Goal: Task Accomplishment & Management: Manage account settings

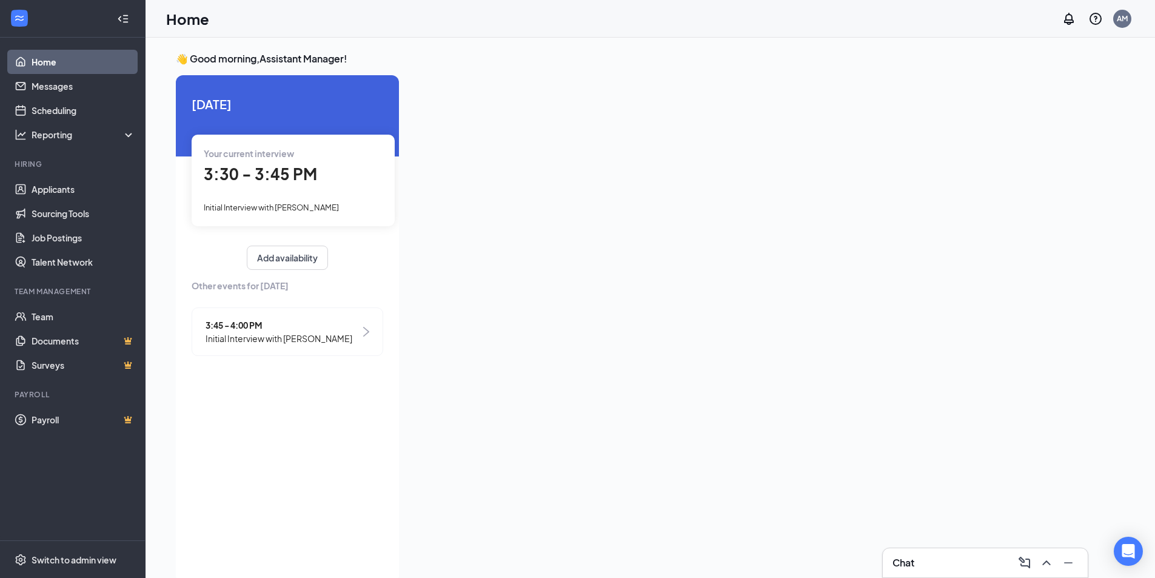
click at [360, 184] on div "3:30 - 3:45 PM" at bounding box center [293, 174] width 179 height 25
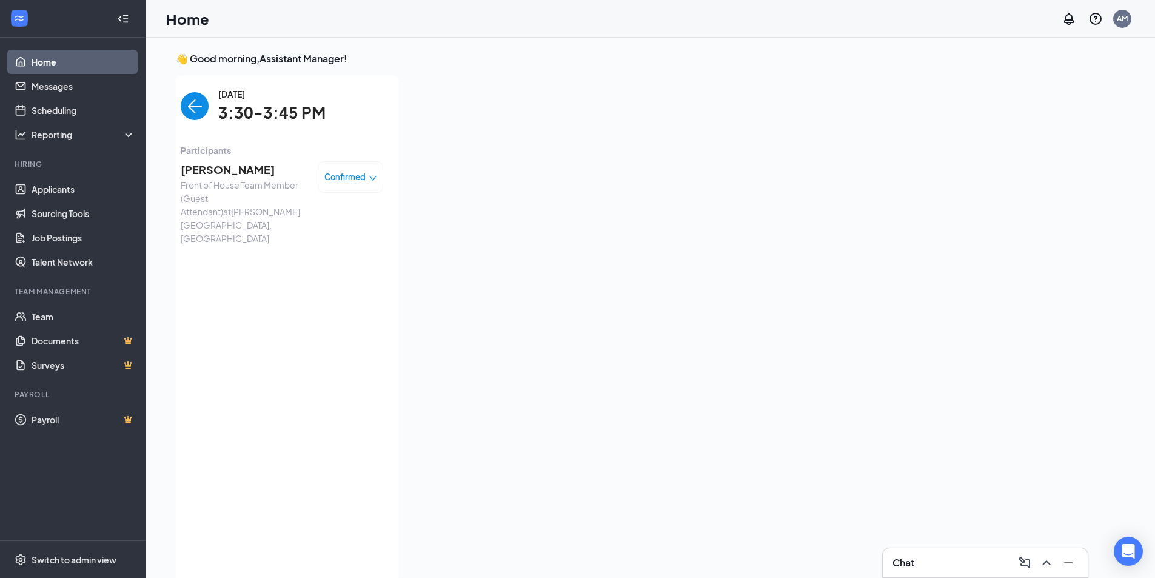
scroll to position [5, 0]
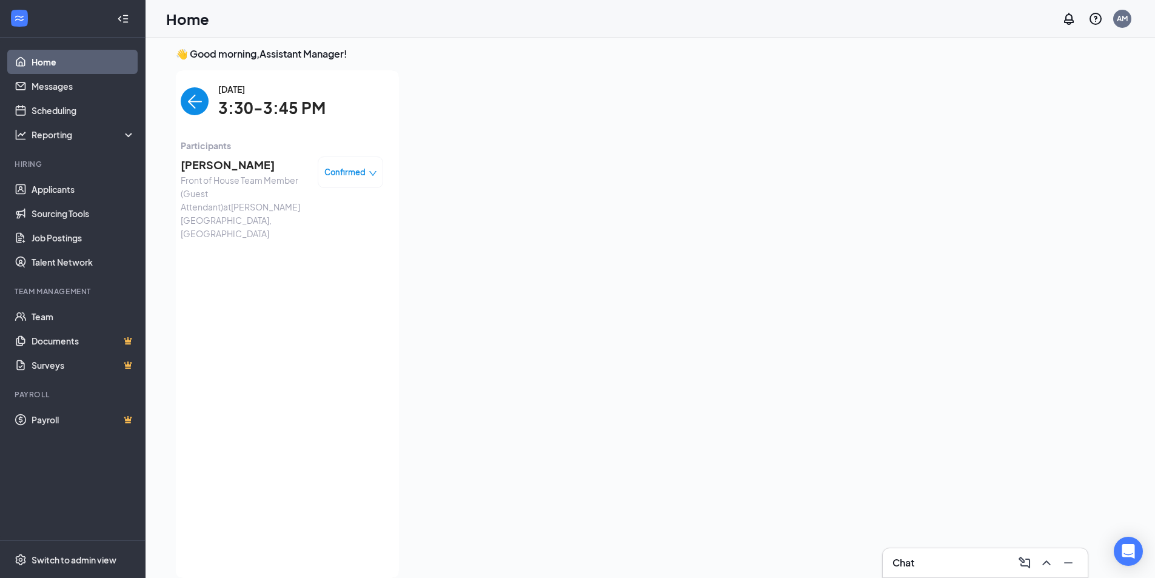
click at [381, 176] on div "Confirmed" at bounding box center [350, 172] width 65 height 32
click at [370, 171] on icon "down" at bounding box center [373, 173] width 8 height 8
click at [304, 245] on span "Mark as no-show" at bounding box center [317, 247] width 67 height 13
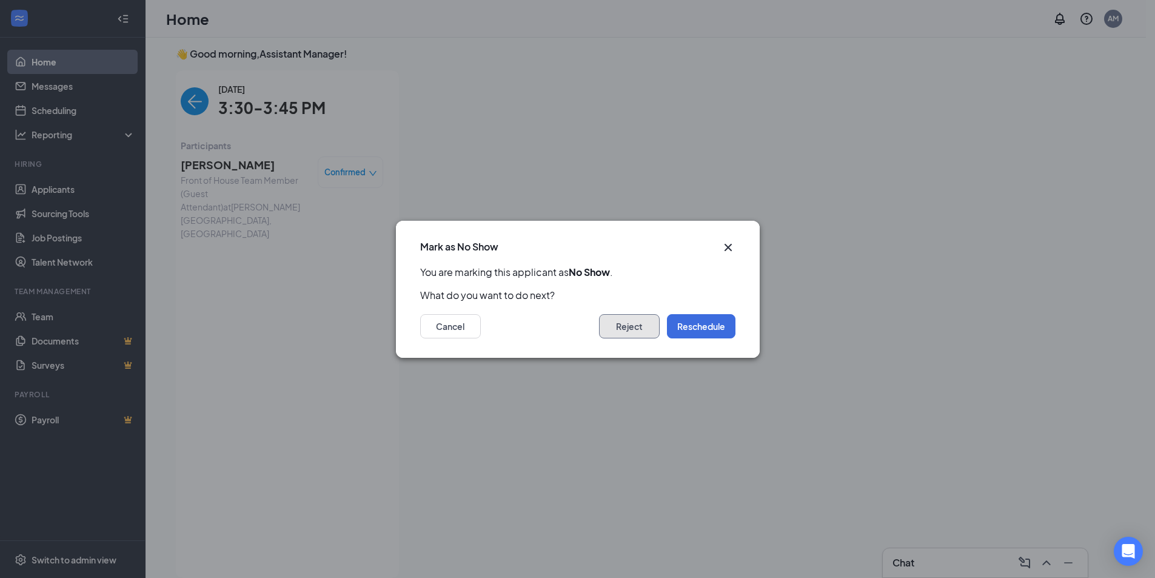
click at [633, 327] on button "Reject" at bounding box center [629, 326] width 61 height 24
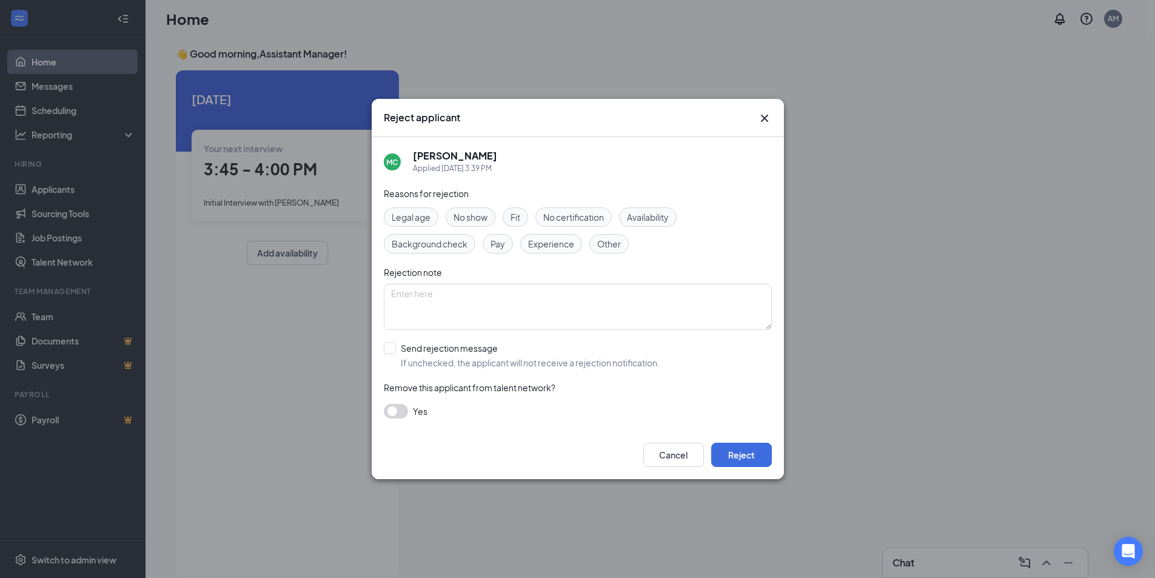
click at [479, 224] on div "No show" at bounding box center [470, 216] width 50 height 19
click at [396, 352] on input "Send rejection message If unchecked, the applicant will not receive a rejection…" at bounding box center [522, 355] width 276 height 27
checkbox input "true"
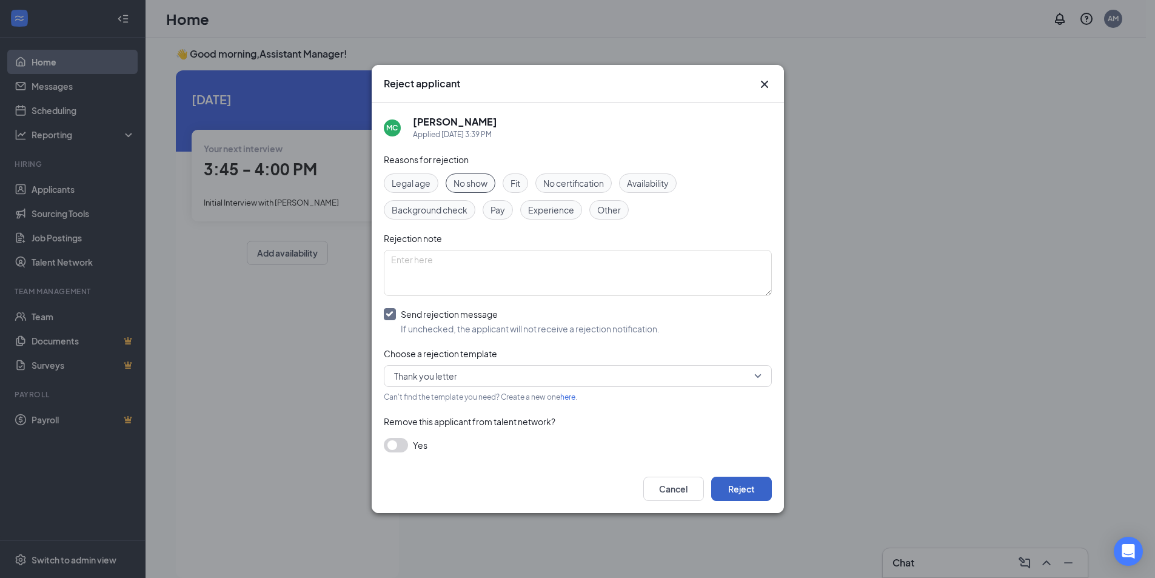
drag, startPoint x: 751, startPoint y: 499, endPoint x: 749, endPoint y: 490, distance: 9.3
click at [750, 499] on button "Reject" at bounding box center [741, 488] width 61 height 24
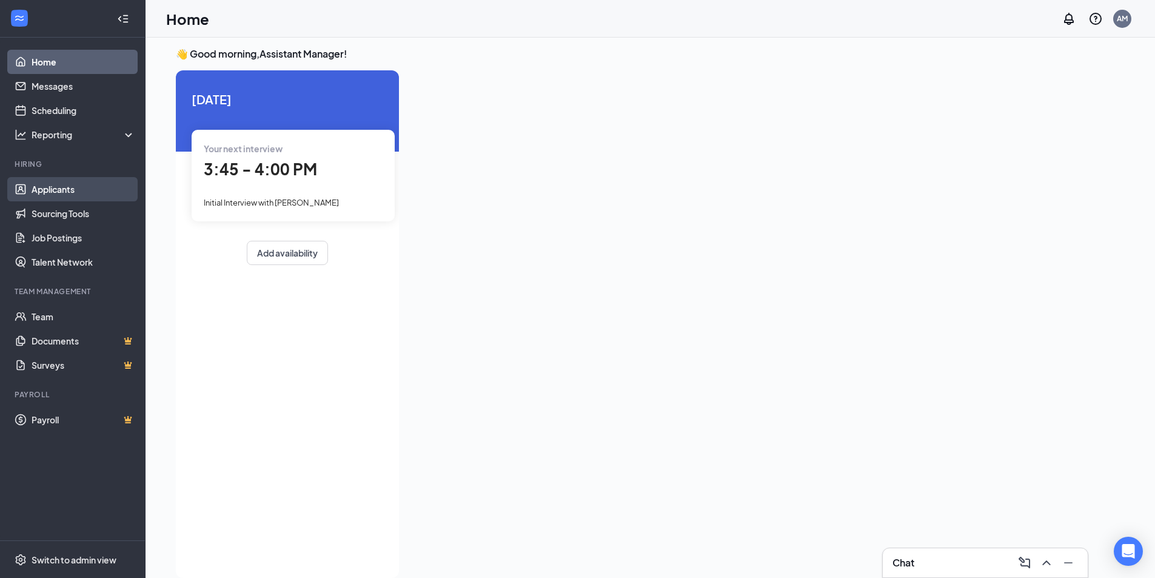
click at [89, 198] on link "Applicants" at bounding box center [84, 189] width 104 height 24
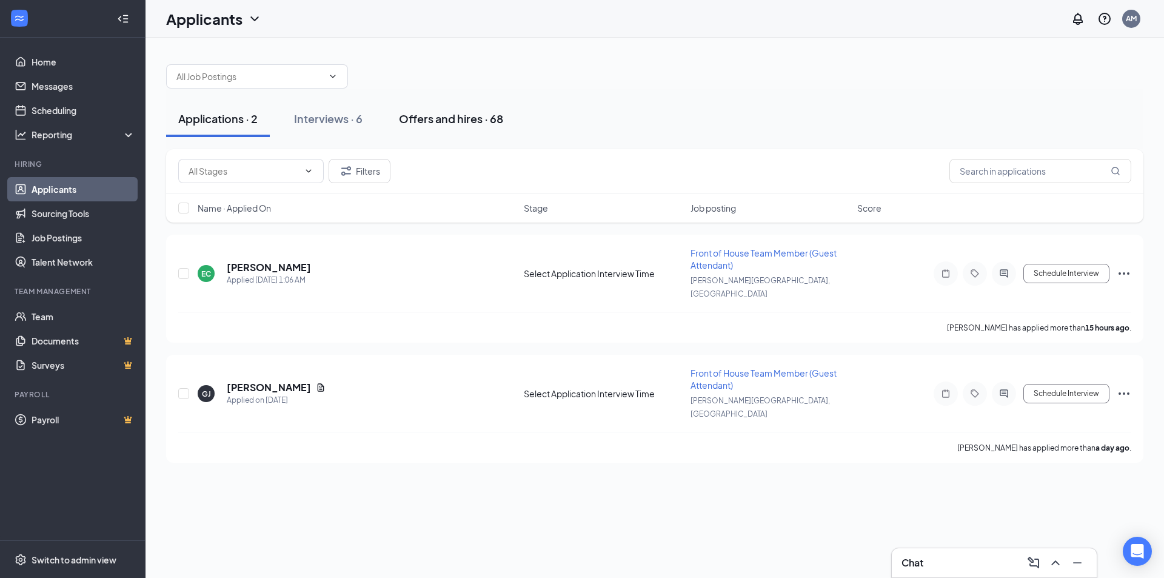
click at [457, 128] on button "Offers and hires · 68" at bounding box center [451, 119] width 128 height 36
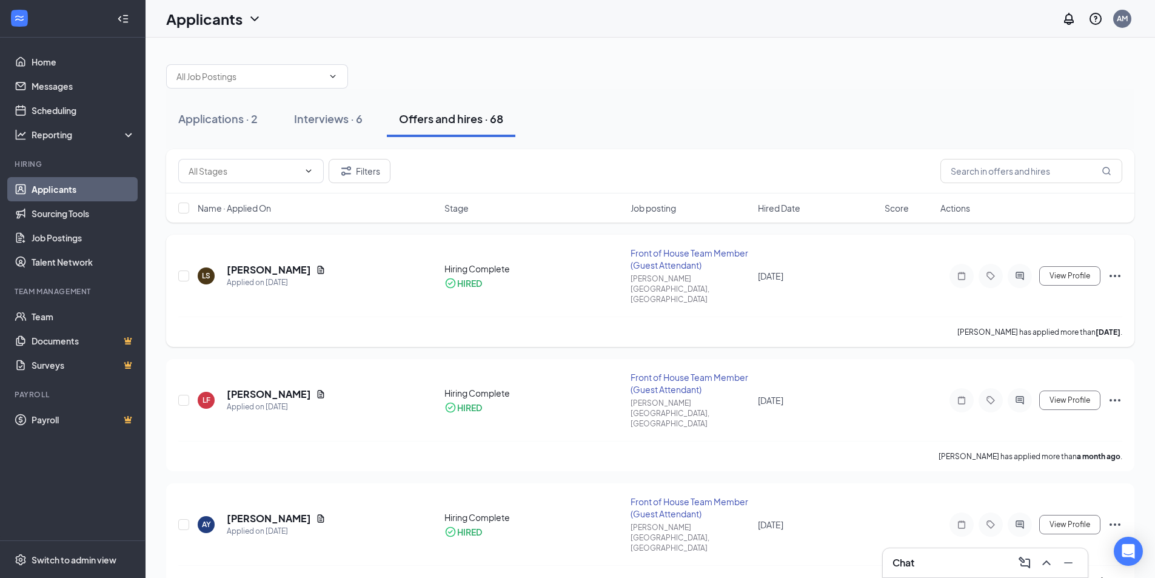
click at [1115, 269] on icon "Ellipses" at bounding box center [1114, 276] width 15 height 15
click at [874, 316] on div "[PERSON_NAME] has applied more than [DATE] ." at bounding box center [650, 331] width 944 height 30
click at [271, 263] on h5 "[PERSON_NAME]" at bounding box center [269, 269] width 84 height 13
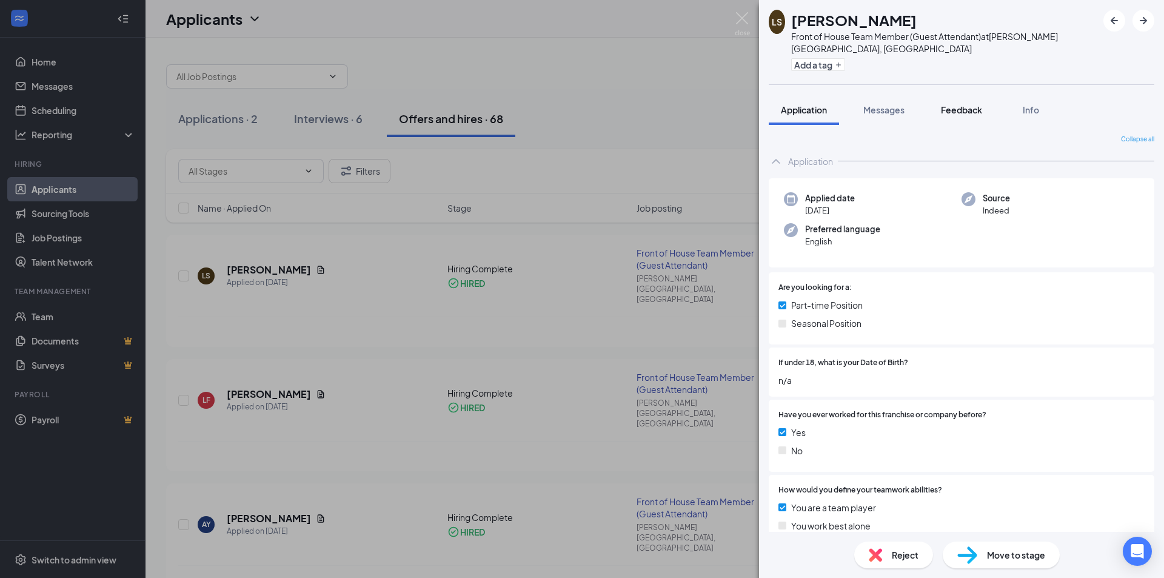
drag, startPoint x: 1023, startPoint y: 98, endPoint x: 991, endPoint y: 105, distance: 32.9
click at [1023, 104] on div "Info" at bounding box center [1030, 110] width 24 height 12
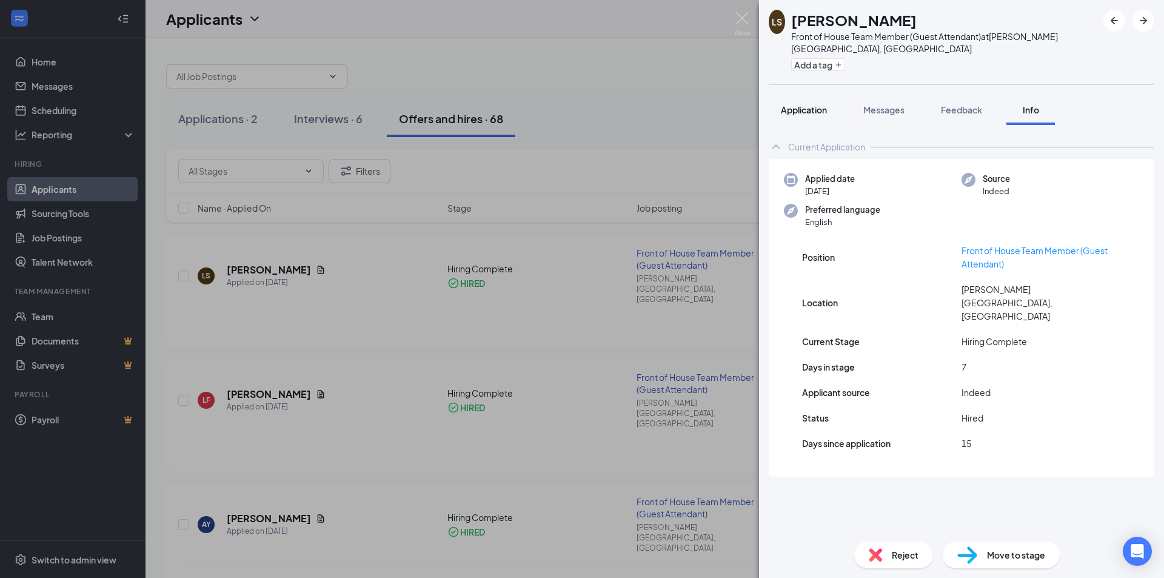
click at [800, 104] on span "Application" at bounding box center [804, 109] width 46 height 11
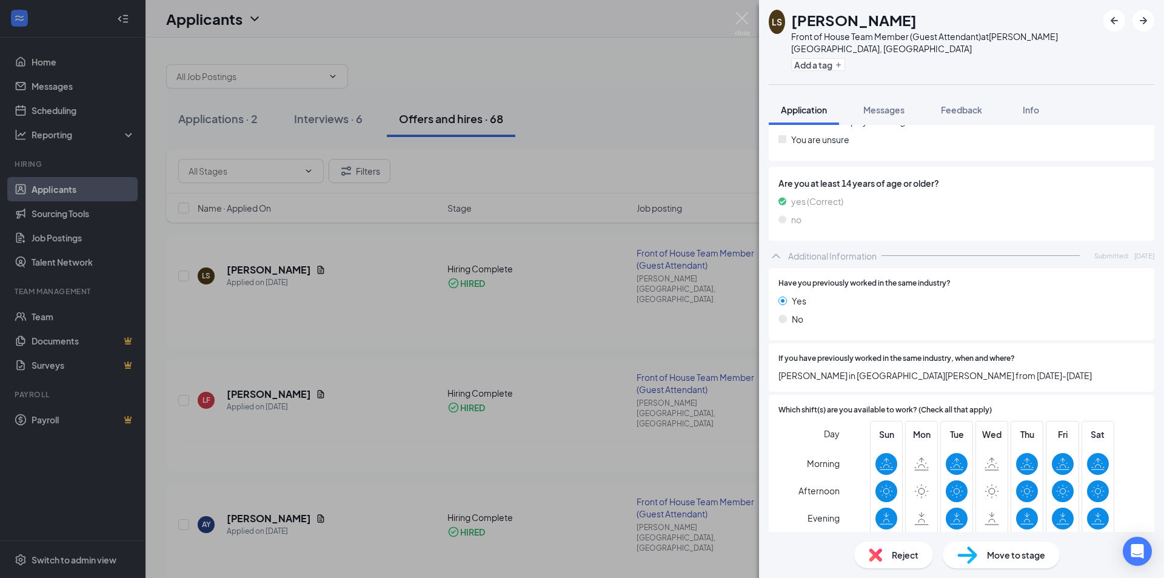
scroll to position [507, 0]
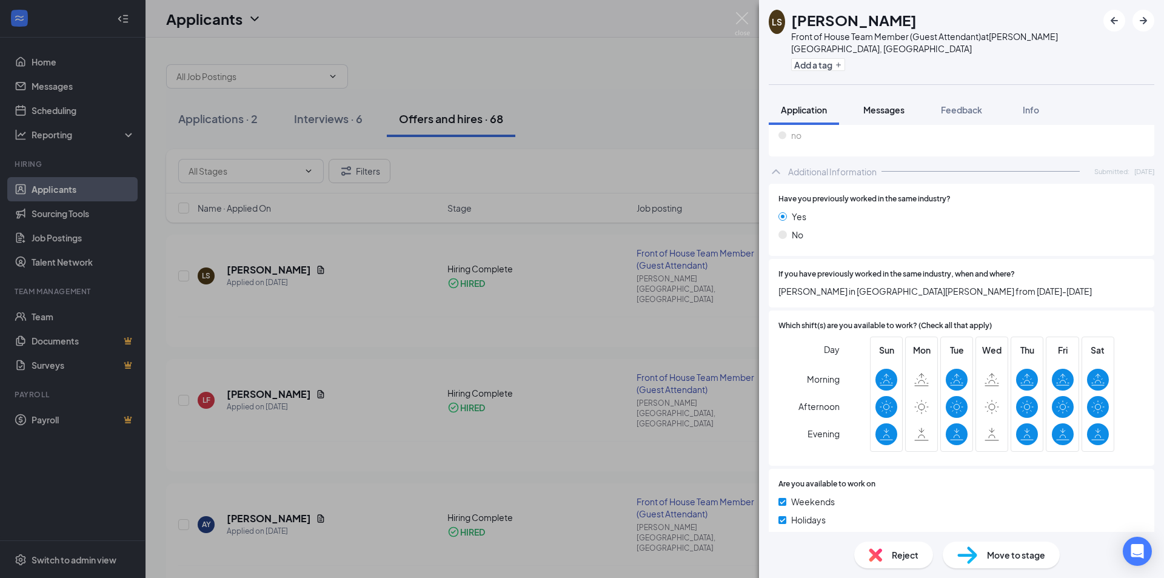
click at [898, 104] on div "Messages" at bounding box center [883, 110] width 41 height 12
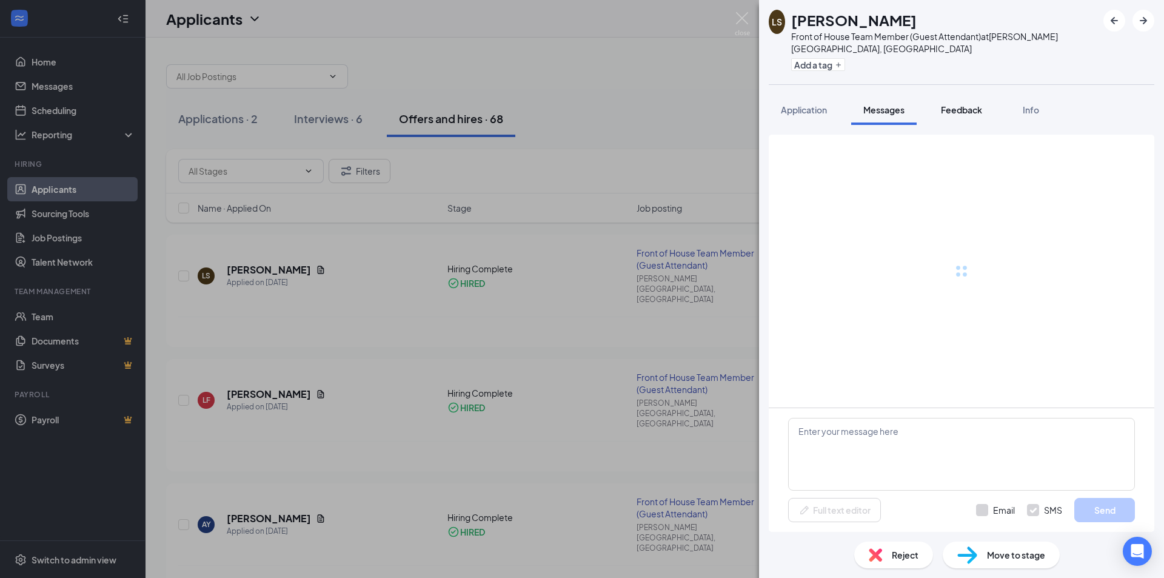
click at [987, 98] on button "Feedback" at bounding box center [961, 110] width 65 height 30
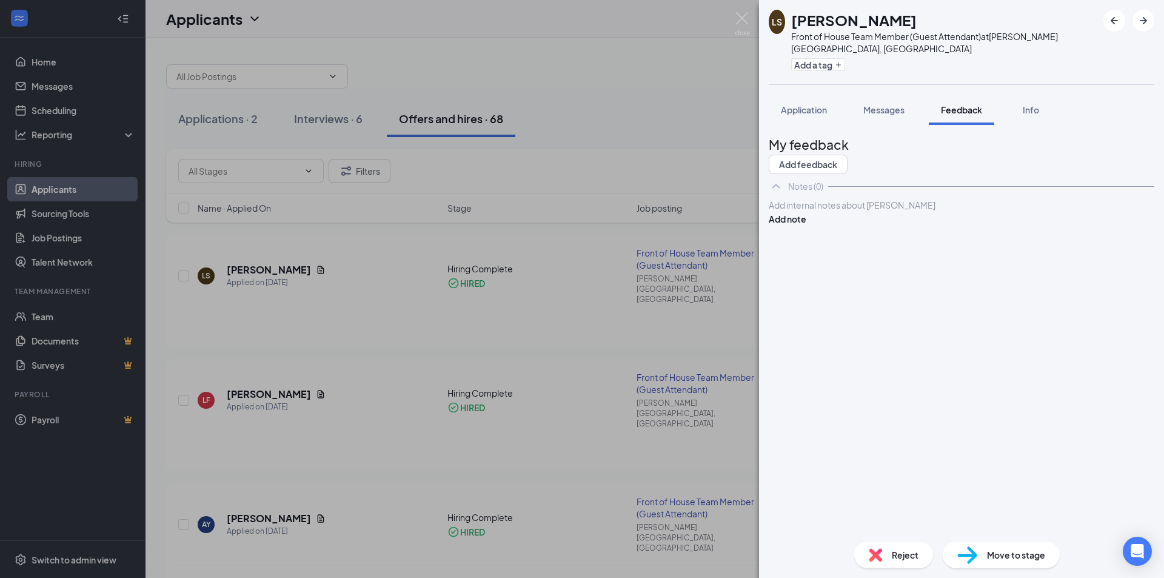
click at [810, 25] on h1 "[PERSON_NAME]" at bounding box center [853, 20] width 125 height 21
click at [785, 21] on div "LS" at bounding box center [777, 22] width 16 height 24
click at [472, 33] on div "LS [PERSON_NAME] Front of House Team Member (Guest Attendant) at [PERSON_NAME][…" at bounding box center [582, 289] width 1164 height 578
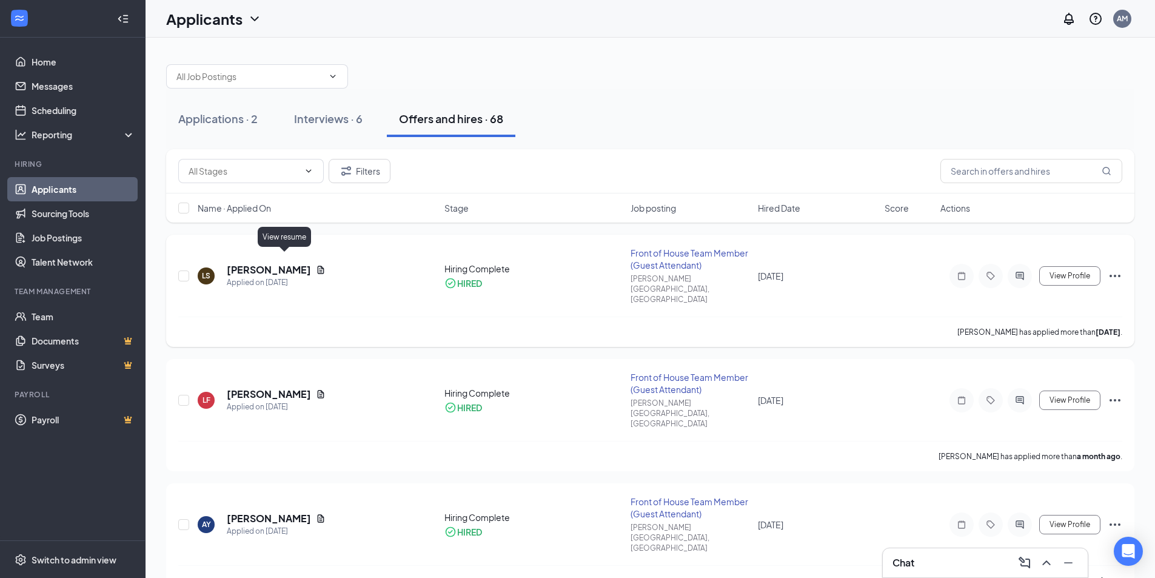
click at [316, 265] on icon "Document" at bounding box center [321, 270] width 10 height 10
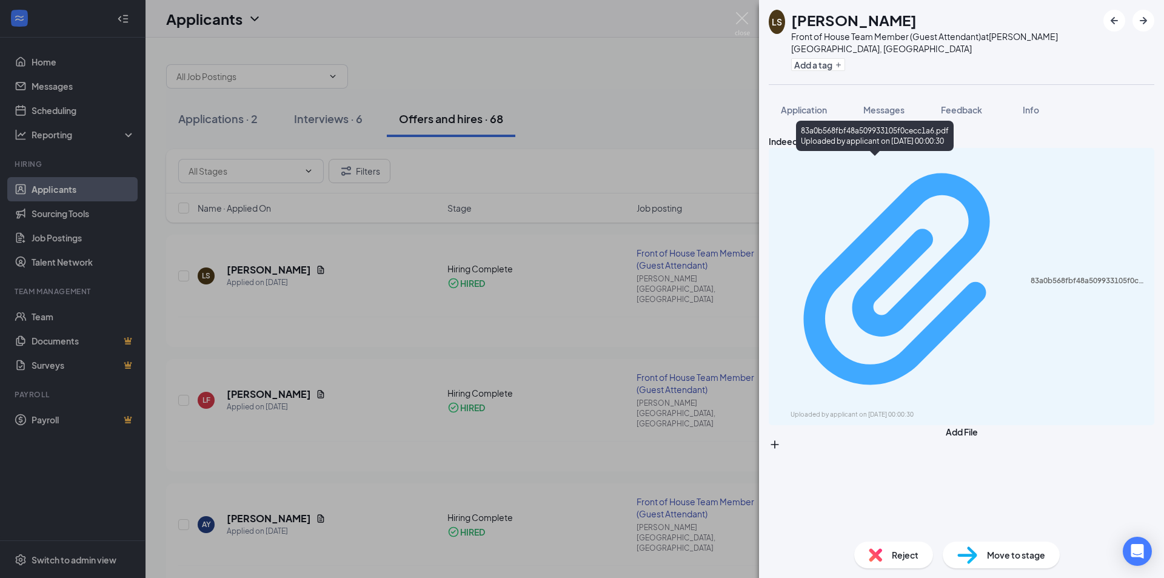
click at [878, 410] on div "Uploaded by applicant on [DATE] 00:00:30" at bounding box center [881, 415] width 182 height 10
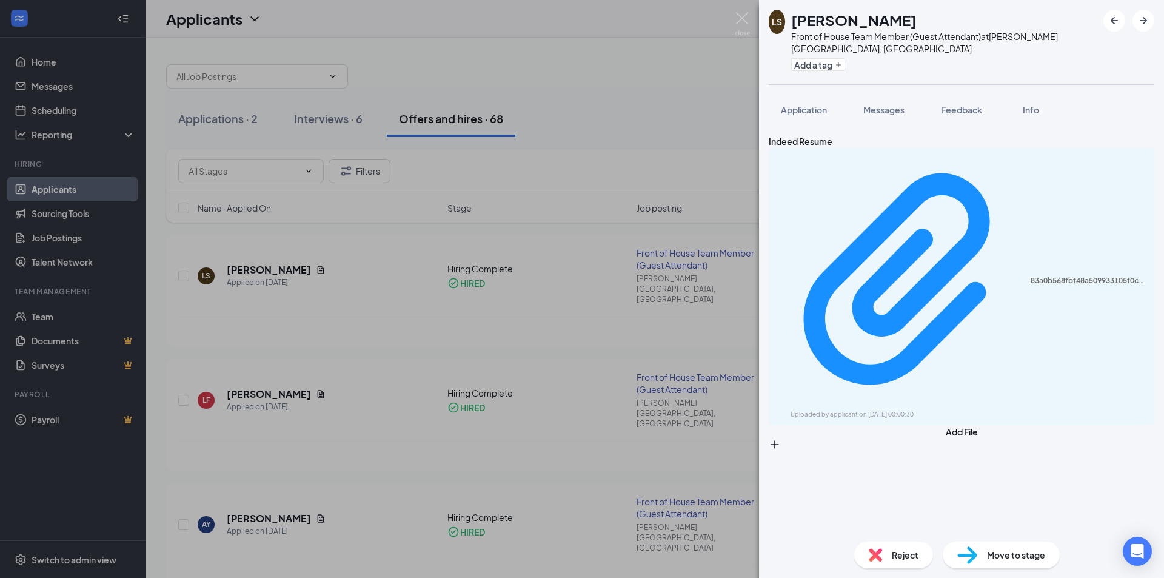
click at [619, 137] on div "LS [PERSON_NAME] Front of House Team Member (Guest Attendant) at [PERSON_NAME][…" at bounding box center [582, 289] width 1164 height 578
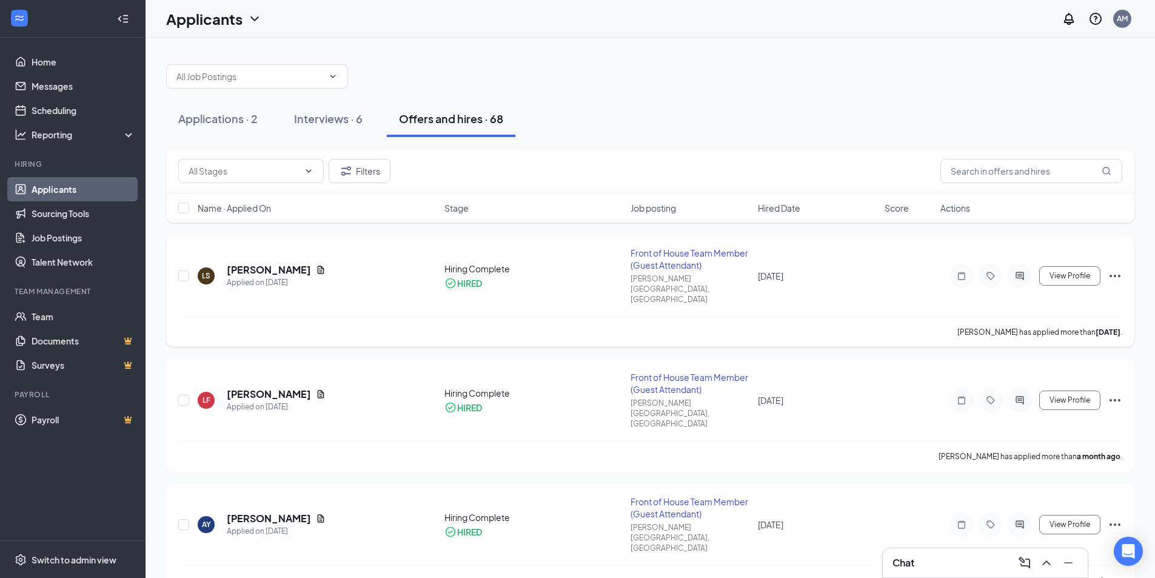
click at [1110, 275] on icon "Ellipses" at bounding box center [1114, 276] width 11 height 2
click at [736, 316] on div "[PERSON_NAME] has applied more than [DATE] ." at bounding box center [650, 331] width 944 height 30
